Goal: Transaction & Acquisition: Purchase product/service

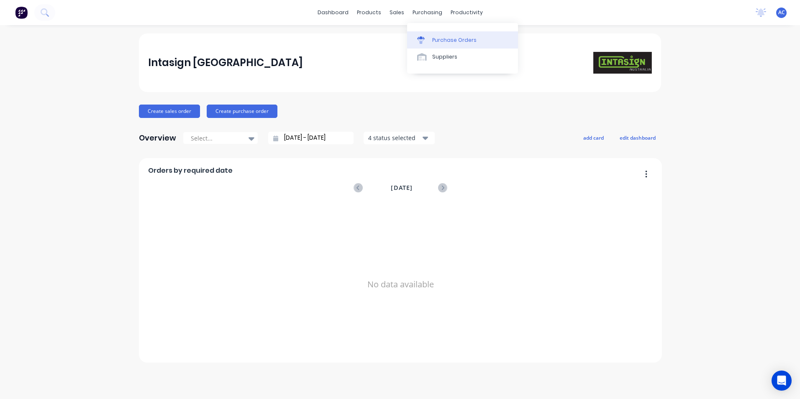
click at [433, 40] on div "Purchase Orders" at bounding box center [454, 40] width 44 height 8
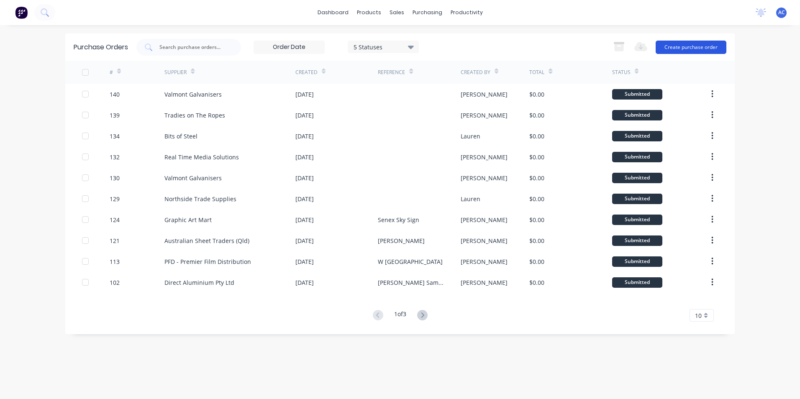
click at [699, 45] on button "Create purchase order" at bounding box center [690, 47] width 71 height 13
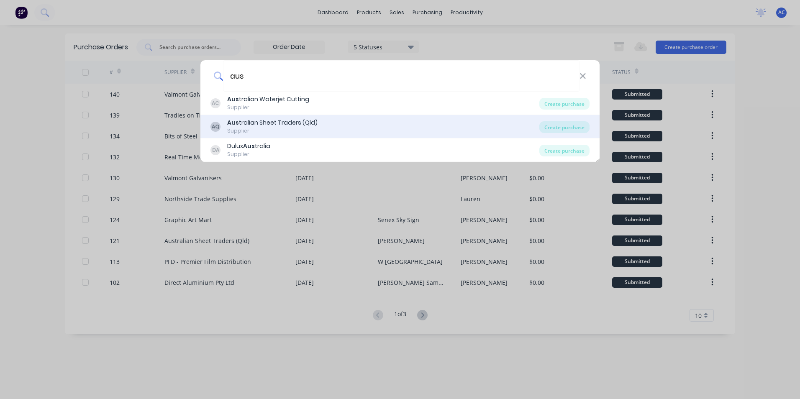
type input "aus"
click at [437, 118] on div "AQ Aus tralian Sheet Traders (Qld) Supplier" at bounding box center [374, 126] width 329 height 16
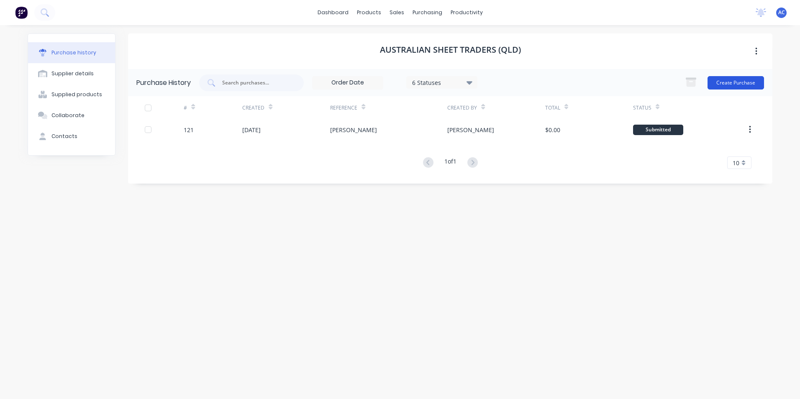
click at [722, 81] on button "Create Purchase" at bounding box center [735, 82] width 56 height 13
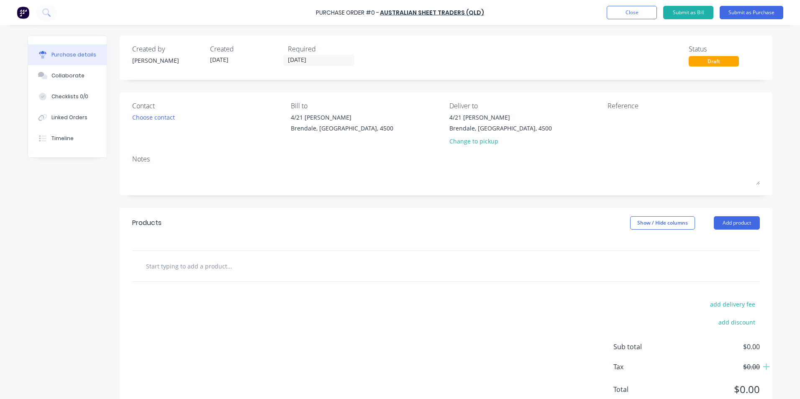
click at [647, 109] on div "Reference" at bounding box center [683, 106] width 152 height 10
click at [649, 120] on textarea at bounding box center [659, 122] width 105 height 19
type textarea "[GEOGRAPHIC_DATA] and stock"
click at [727, 220] on button "Add product" at bounding box center [737, 222] width 46 height 13
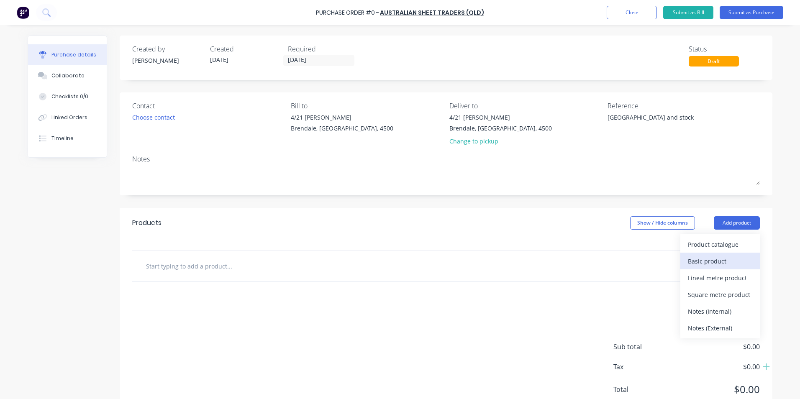
click at [727, 261] on div "Basic product" at bounding box center [720, 261] width 64 height 12
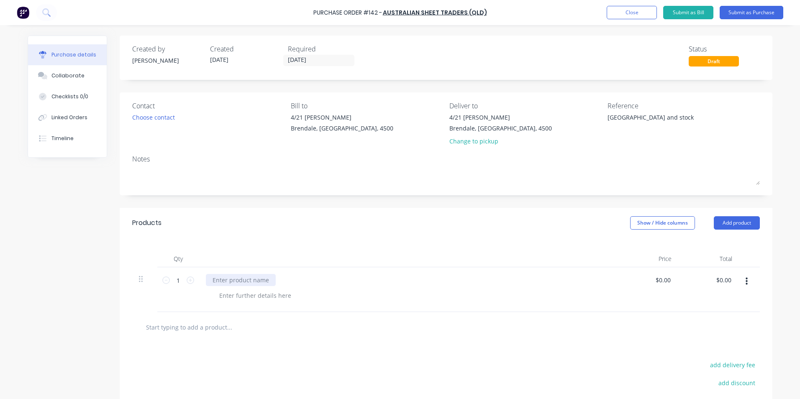
click at [263, 281] on div at bounding box center [241, 280] width 70 height 12
click at [189, 281] on icon at bounding box center [191, 280] width 8 height 8
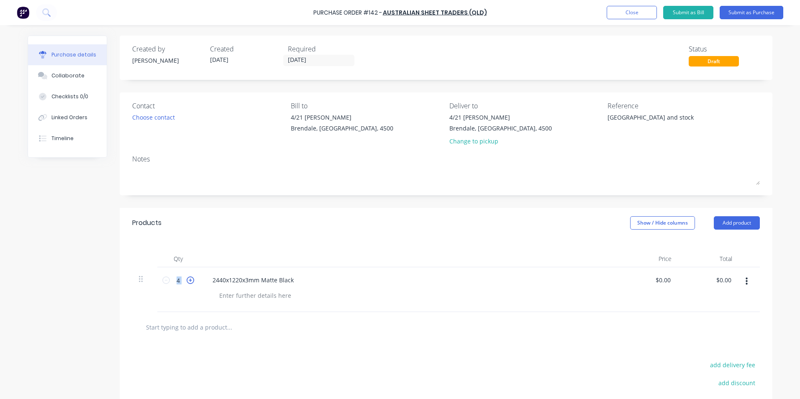
type input "5"
click at [727, 228] on button "Add product" at bounding box center [737, 222] width 46 height 13
click at [715, 267] on div "Basic product" at bounding box center [720, 261] width 64 height 12
click at [250, 324] on div at bounding box center [241, 325] width 70 height 12
click at [187, 324] on icon at bounding box center [191, 325] width 8 height 8
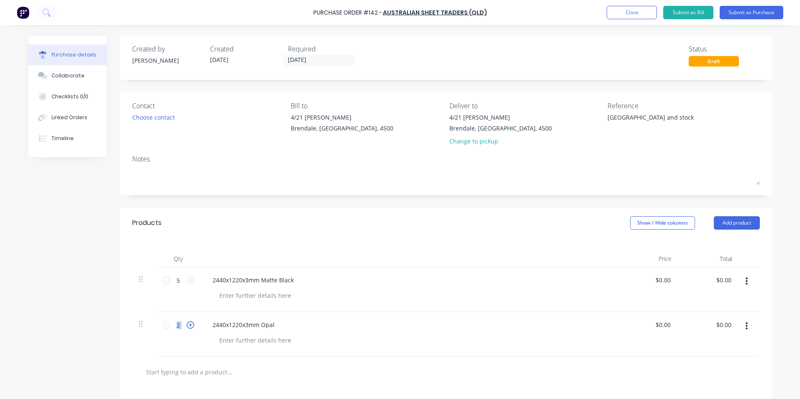
click at [187, 324] on icon at bounding box center [191, 325] width 8 height 8
click at [187, 326] on icon at bounding box center [191, 325] width 8 height 8
drag, startPoint x: 186, startPoint y: 326, endPoint x: 165, endPoint y: 323, distance: 20.6
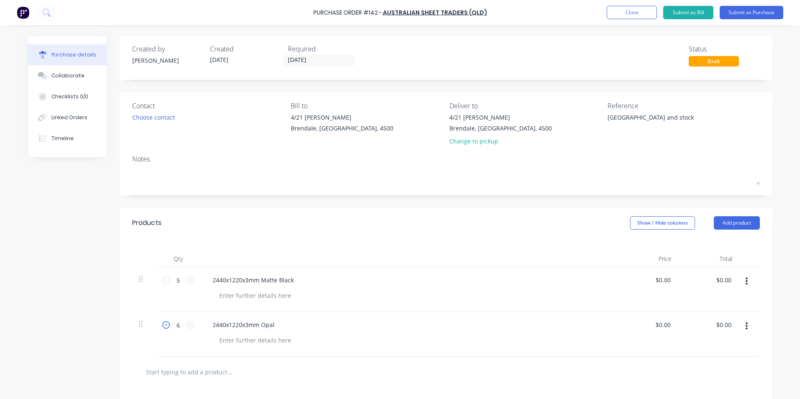
click at [165, 323] on icon at bounding box center [166, 325] width 8 height 8
type input "5"
click at [732, 12] on button "Submit as Purchase" at bounding box center [751, 12] width 64 height 13
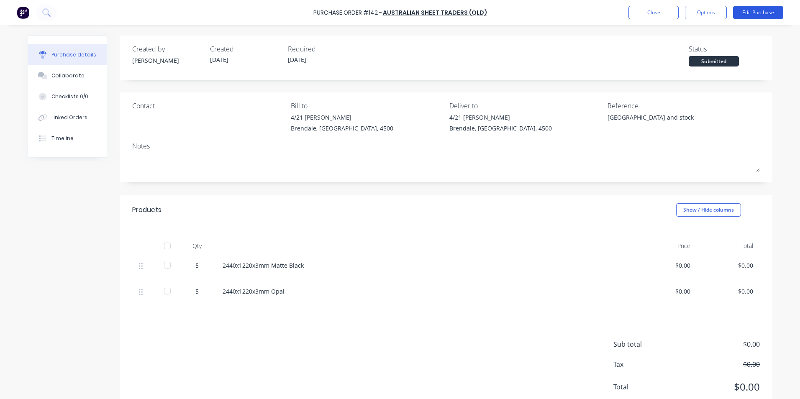
click at [748, 10] on button "Edit Purchase" at bounding box center [758, 12] width 50 height 13
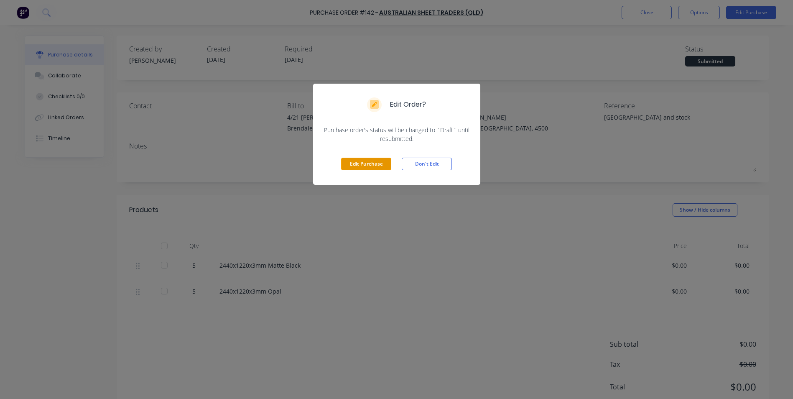
click at [383, 165] on button "Edit Purchase" at bounding box center [366, 164] width 50 height 13
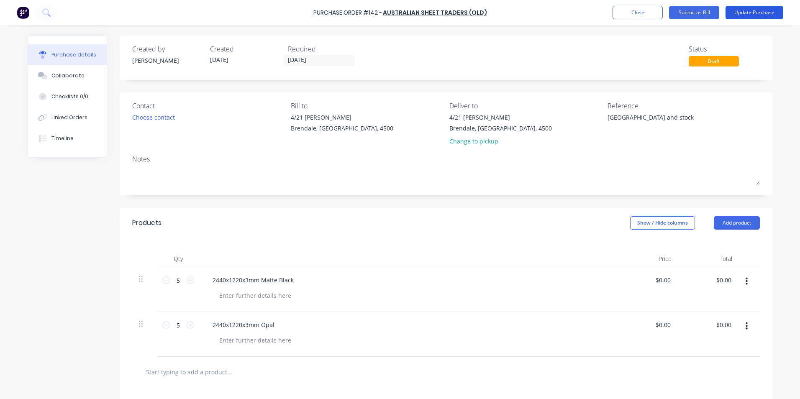
click at [746, 12] on button "Update Purchase" at bounding box center [754, 12] width 58 height 13
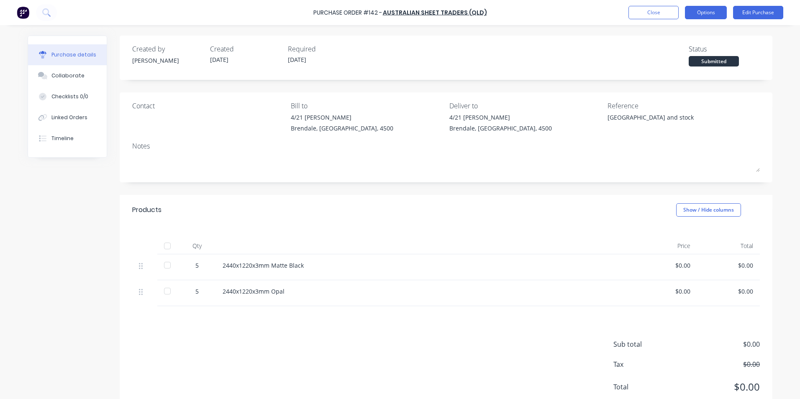
click at [710, 13] on button "Options" at bounding box center [706, 12] width 42 height 13
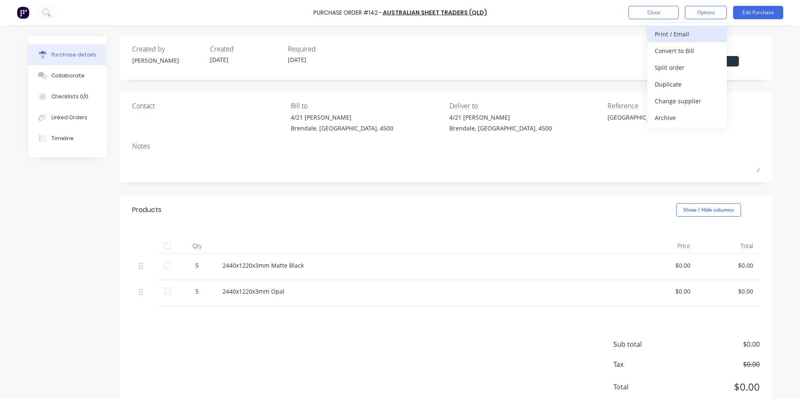
click at [692, 40] on div "Print / Email" at bounding box center [687, 34] width 64 height 12
click at [686, 69] on div "Without pricing" at bounding box center [687, 67] width 64 height 12
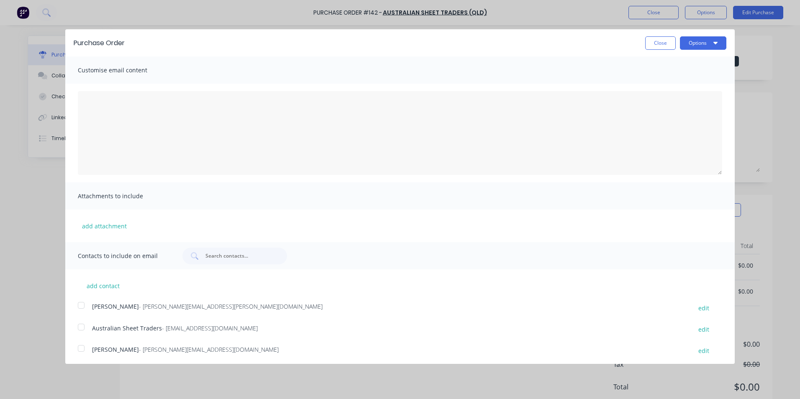
click at [86, 329] on div at bounding box center [81, 327] width 17 height 17
click at [84, 310] on div at bounding box center [81, 305] width 17 height 17
click at [706, 40] on button "Options" at bounding box center [703, 42] width 46 height 13
click at [682, 79] on div "Email" at bounding box center [686, 81] width 64 height 12
